Goal: Task Accomplishment & Management: Manage account settings

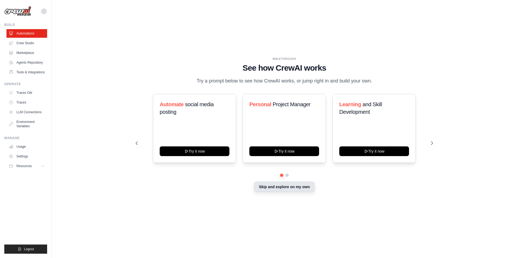
click at [300, 185] on button "Skip and explore on my own" at bounding box center [284, 187] width 60 height 10
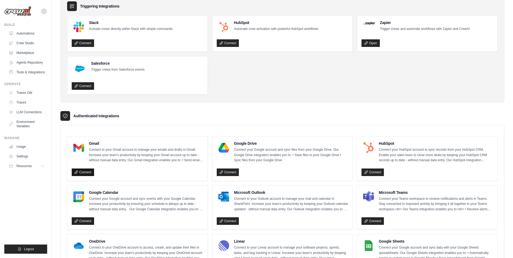
click at [81, 170] on link "Connect" at bounding box center [83, 172] width 22 height 8
click at [84, 173] on link "Connect" at bounding box center [83, 172] width 22 height 8
click at [79, 171] on link "Connect" at bounding box center [83, 172] width 22 height 8
click at [357, 75] on ul "Slack Activate crews directly within Slack with simple commands Connect HubSpot…" at bounding box center [282, 54] width 430 height 79
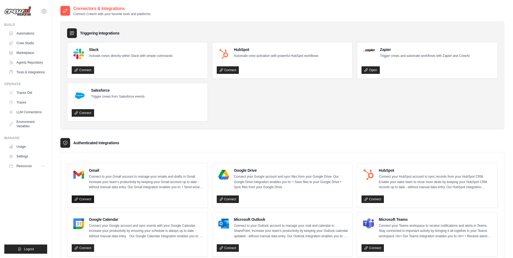
click at [88, 199] on link "Connect" at bounding box center [83, 199] width 22 height 8
click at [44, 13] on icon at bounding box center [44, 11] width 6 height 6
click at [61, 33] on span "Settings" at bounding box center [67, 33] width 43 height 5
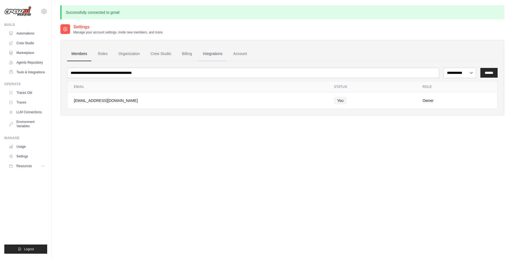
click at [218, 52] on link "Integrations" at bounding box center [212, 54] width 28 height 15
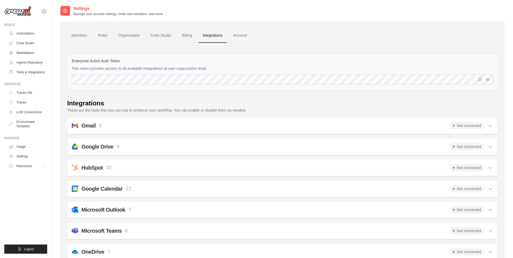
click at [125, 123] on div "Gmail 9 Not connected" at bounding box center [282, 126] width 421 height 8
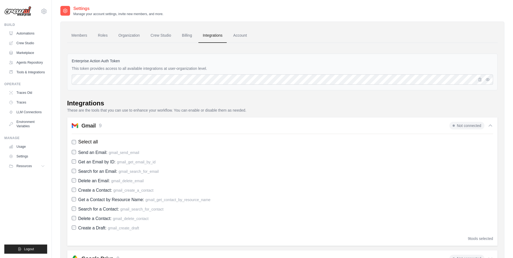
scroll to position [27, 0]
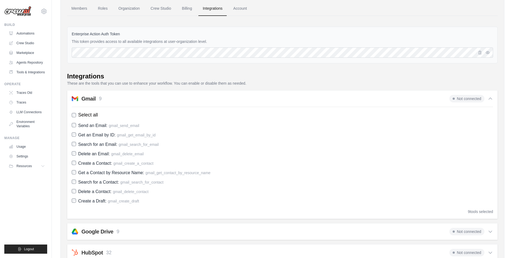
click at [488, 90] on div "Gmail 9 Not connected Select all Send an Email: gmail_send_email Get an Email b…" at bounding box center [282, 154] width 430 height 129
click at [488, 95] on div "Not connected" at bounding box center [471, 99] width 44 height 8
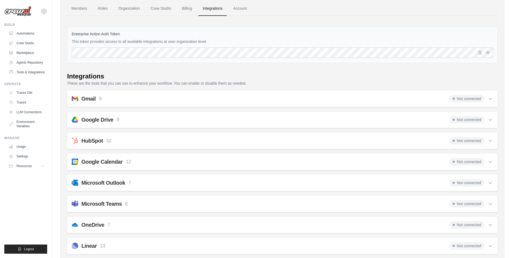
drag, startPoint x: 95, startPoint y: 102, endPoint x: 107, endPoint y: 78, distance: 26.9
click at [107, 78] on div "Integrations" at bounding box center [282, 76] width 430 height 9
click at [24, 72] on link "Tools & Integrations" at bounding box center [27, 72] width 41 height 9
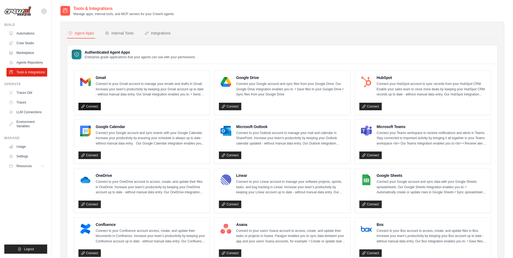
click at [91, 106] on link "Connect" at bounding box center [89, 107] width 22 height 8
click at [113, 27] on div "Agent Apps Internal Tools Integrations Authenticated Agent Apps Enterprise-grad…" at bounding box center [282, 246] width 444 height 449
click at [119, 37] on button "Internal Tools" at bounding box center [119, 33] width 31 height 10
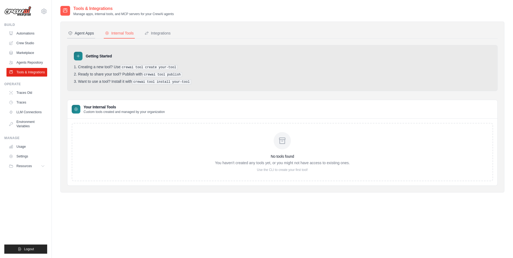
click at [79, 34] on div "Agent Apps" at bounding box center [81, 32] width 26 height 5
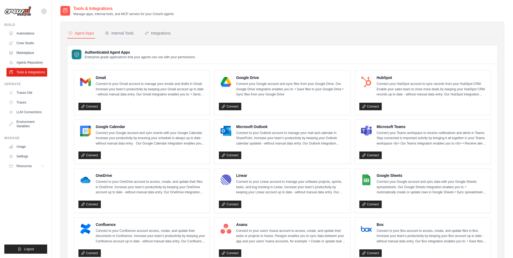
click at [47, 13] on div "varun.gadi20@gmail.com Settings Build Automations" at bounding box center [26, 129] width 52 height 258
